Goal: Information Seeking & Learning: Learn about a topic

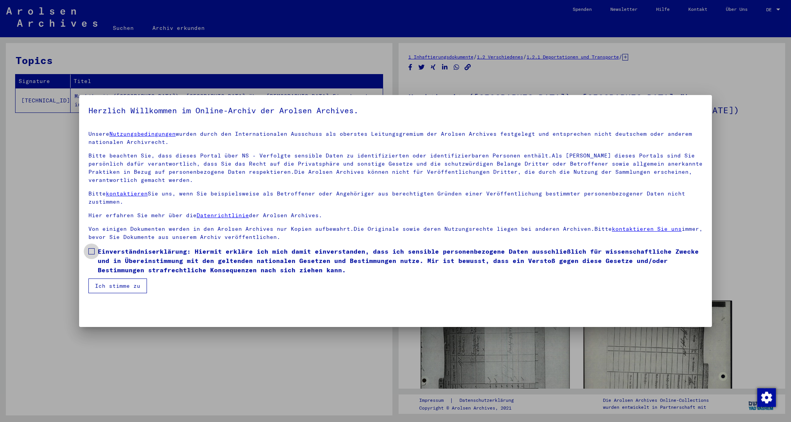
click at [104, 251] on span "Einverständniserklärung: Hiermit erkläre ich mich damit einverstanden, dass ich…" at bounding box center [400, 261] width 605 height 28
click at [117, 284] on button "Ich stimme zu" at bounding box center [117, 285] width 59 height 15
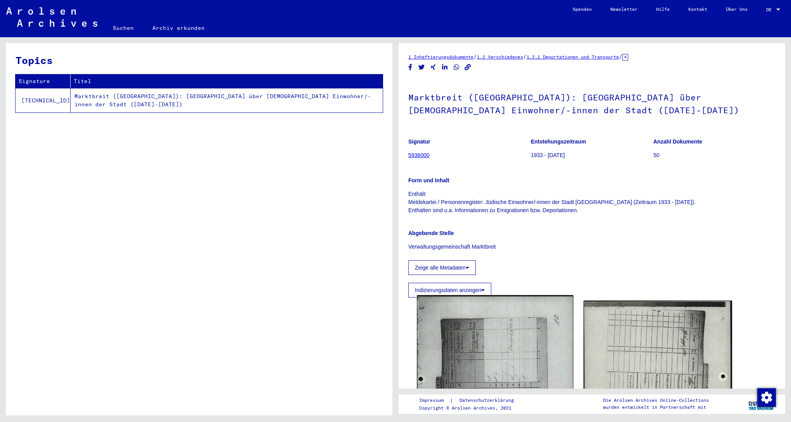
click at [515, 348] on img at bounding box center [495, 406] width 156 height 222
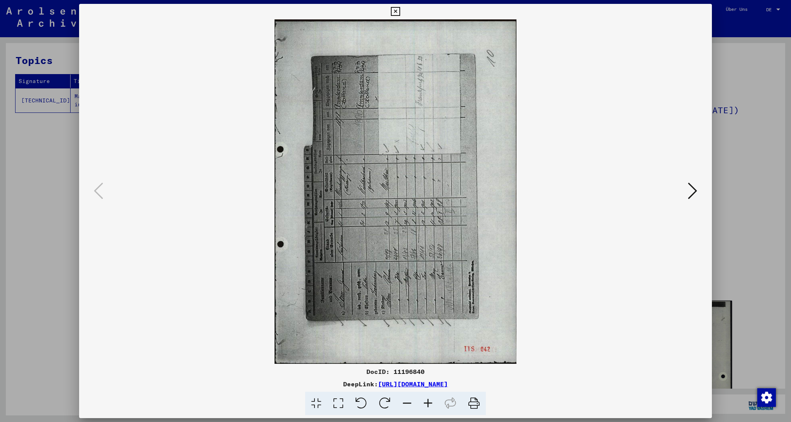
click at [386, 399] on icon at bounding box center [385, 404] width 24 height 24
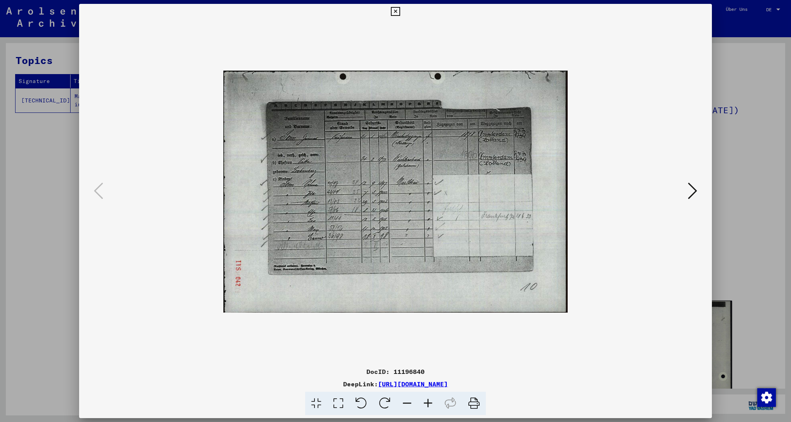
click at [427, 399] on icon at bounding box center [428, 404] width 21 height 24
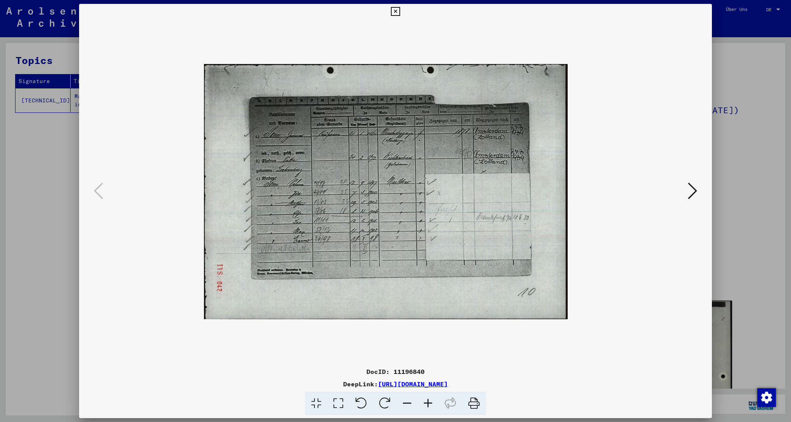
click at [427, 399] on icon at bounding box center [428, 404] width 21 height 24
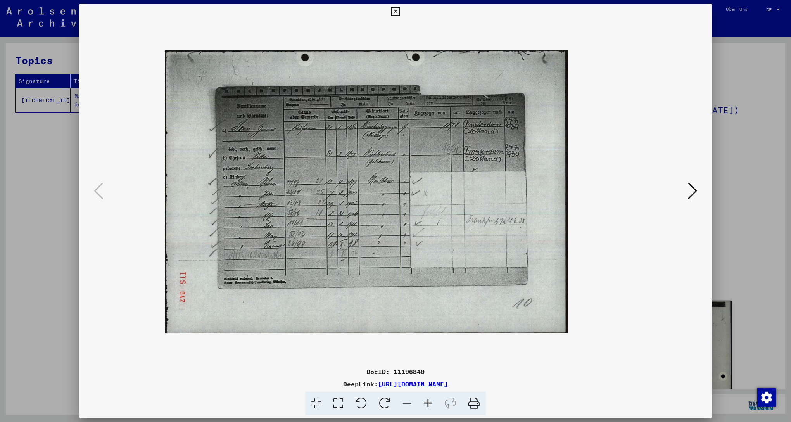
click at [427, 399] on icon at bounding box center [428, 404] width 21 height 24
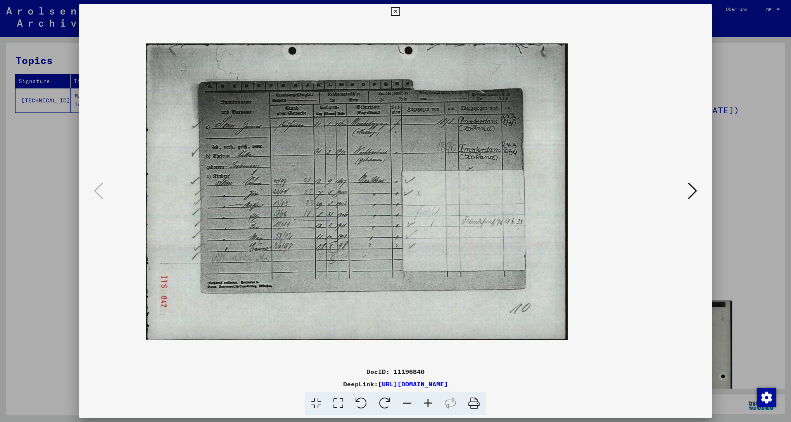
click at [427, 399] on icon at bounding box center [428, 404] width 21 height 24
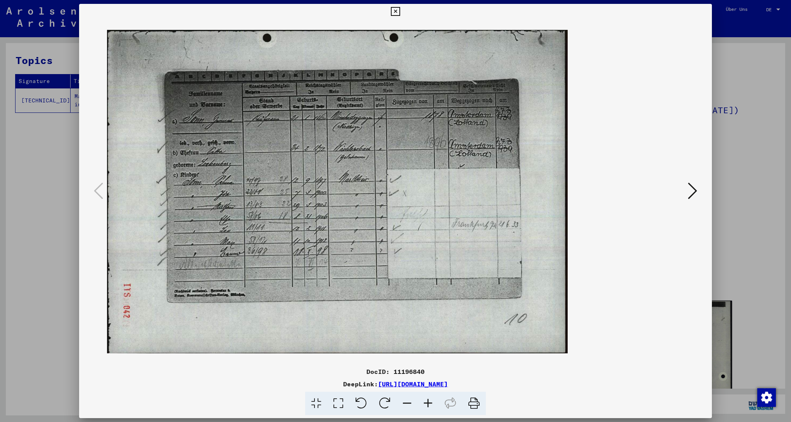
click at [474, 405] on icon at bounding box center [474, 404] width 24 height 24
click at [686, 190] on button at bounding box center [693, 191] width 14 height 22
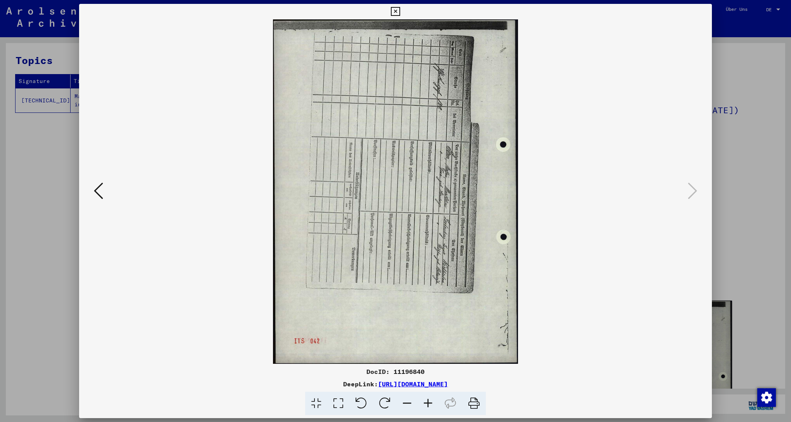
click at [384, 404] on icon at bounding box center [385, 404] width 24 height 24
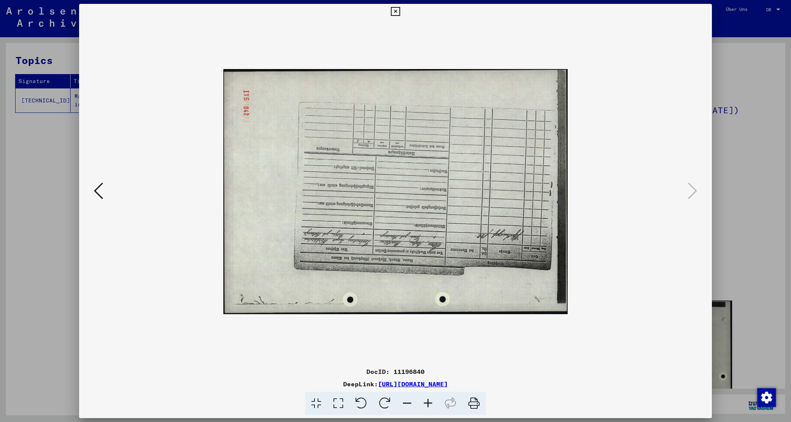
click at [384, 404] on icon at bounding box center [385, 404] width 24 height 24
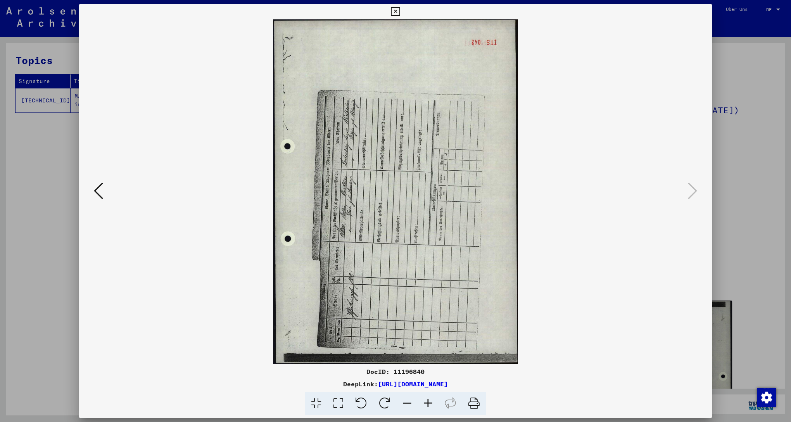
click at [384, 404] on icon at bounding box center [385, 404] width 24 height 24
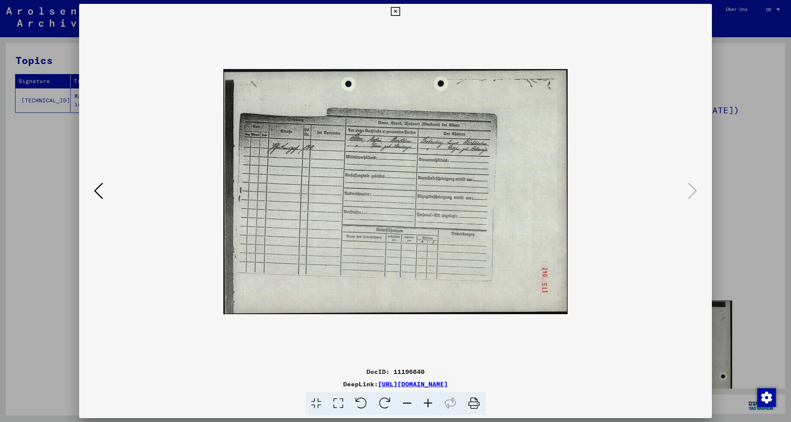
click at [472, 403] on icon at bounding box center [474, 404] width 24 height 24
click at [754, 160] on div at bounding box center [395, 211] width 791 height 422
